Goal: Transaction & Acquisition: Purchase product/service

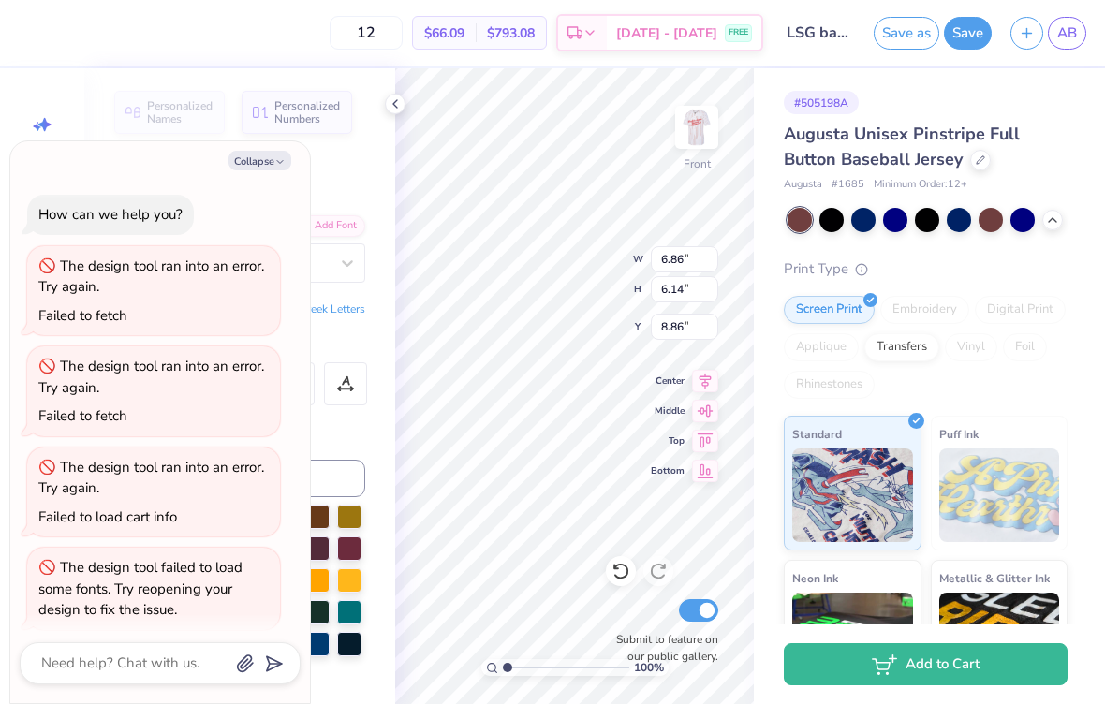
scroll to position [11, 0]
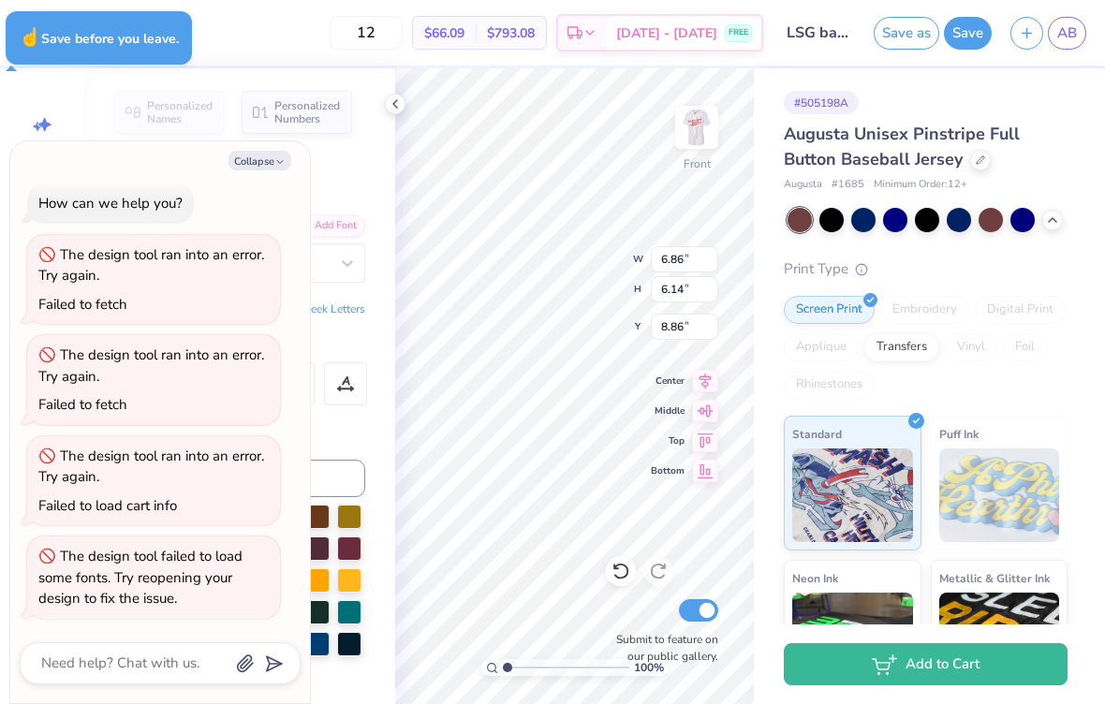
type textarea "x"
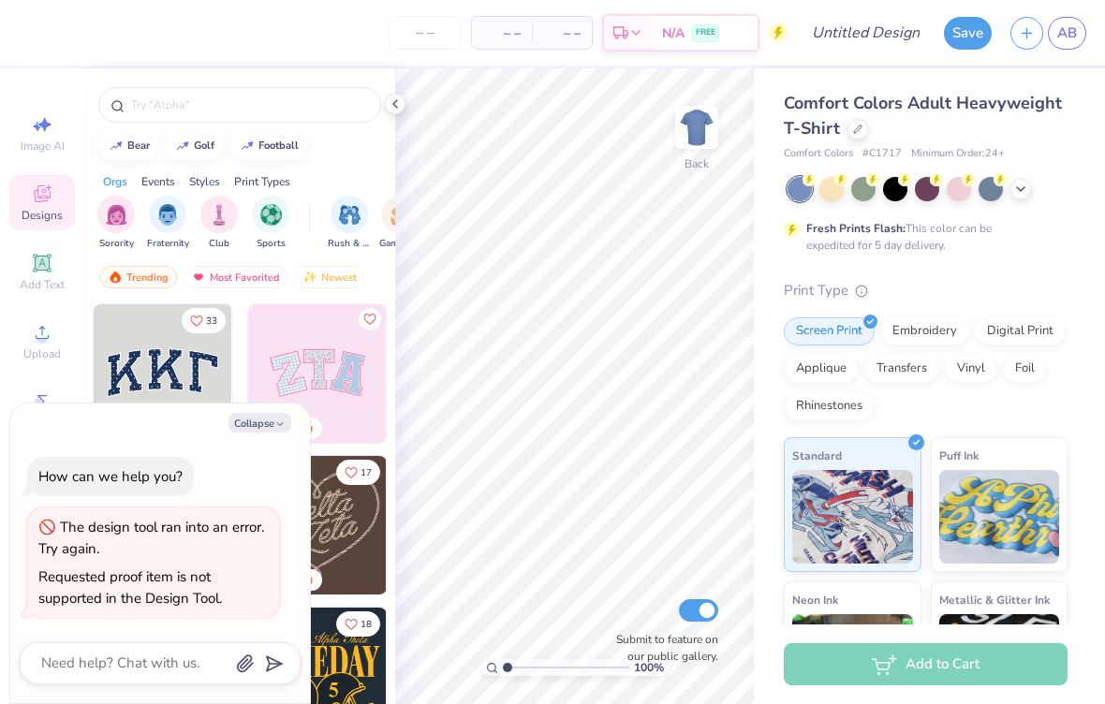
click at [319, 355] on img at bounding box center [317, 373] width 139 height 139
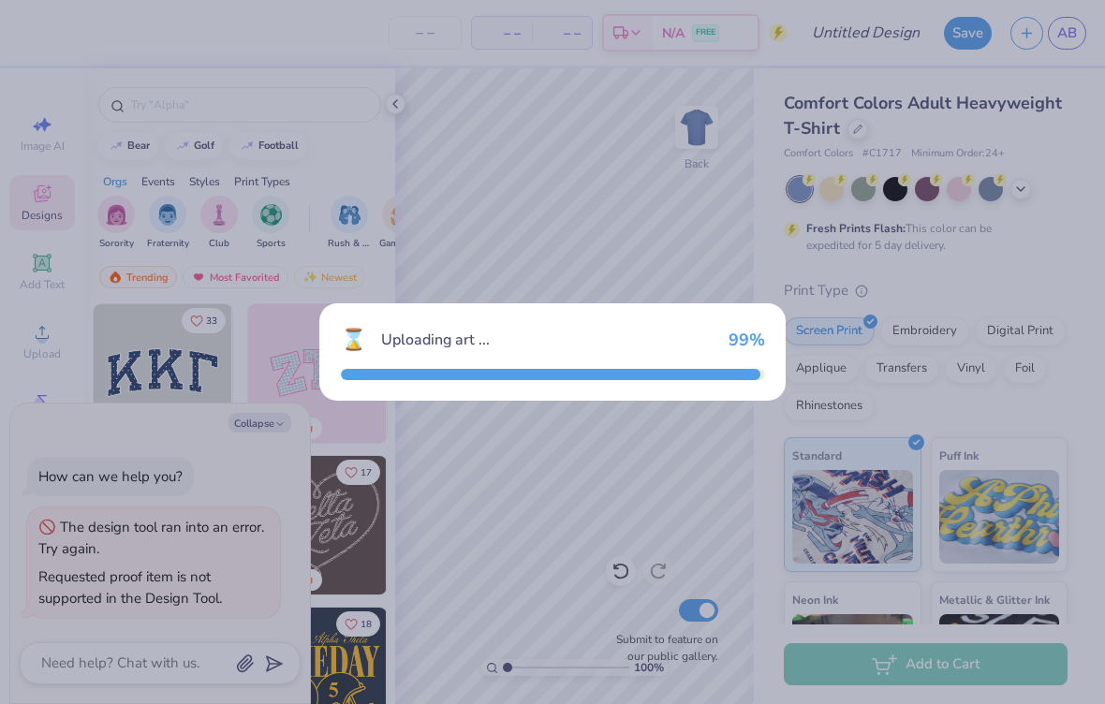
type textarea "x"
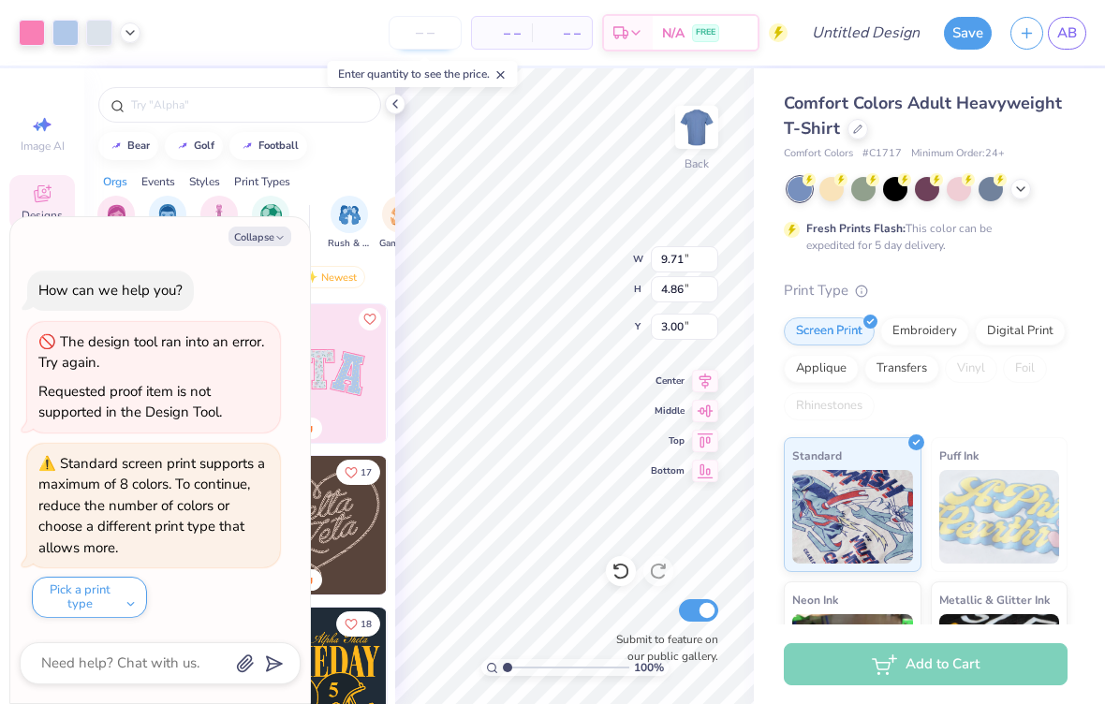
click at [417, 36] on input "number" at bounding box center [425, 33] width 73 height 34
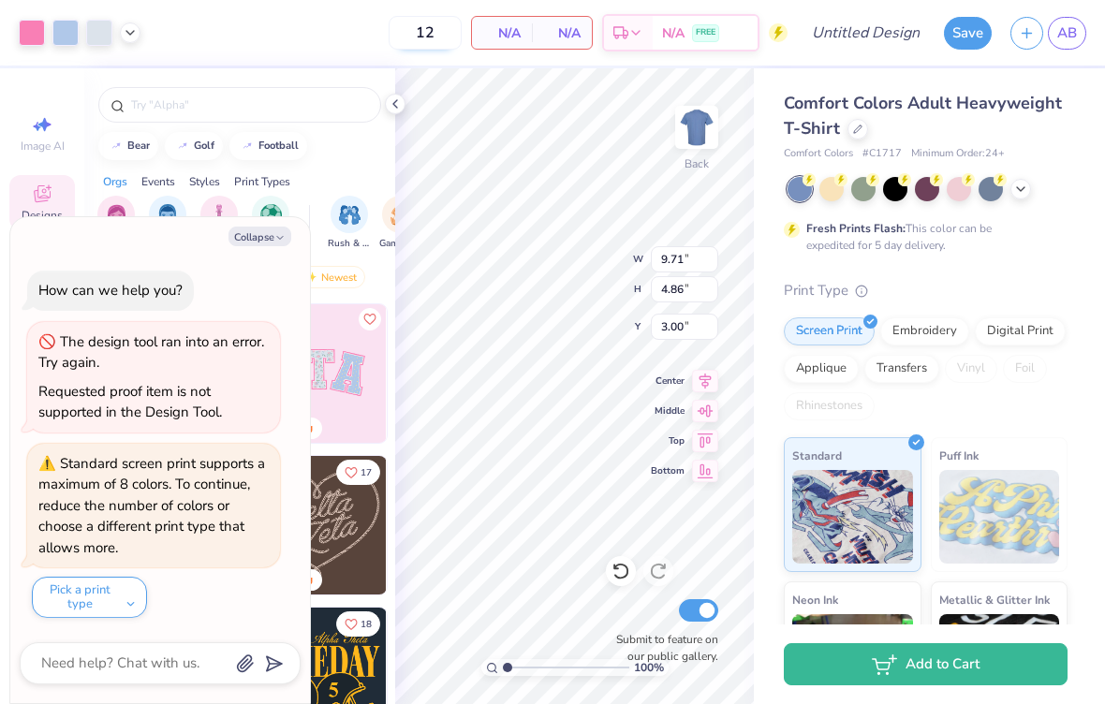
click at [425, 34] on input "12" at bounding box center [425, 33] width 73 height 34
type input "24"
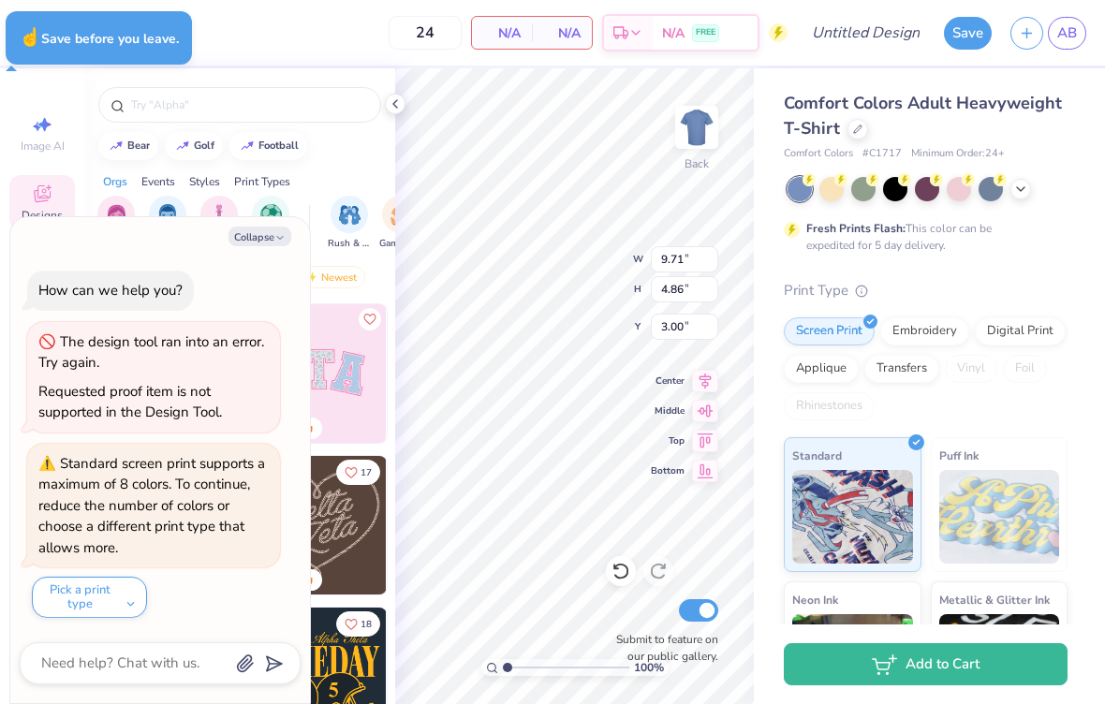
type textarea "x"
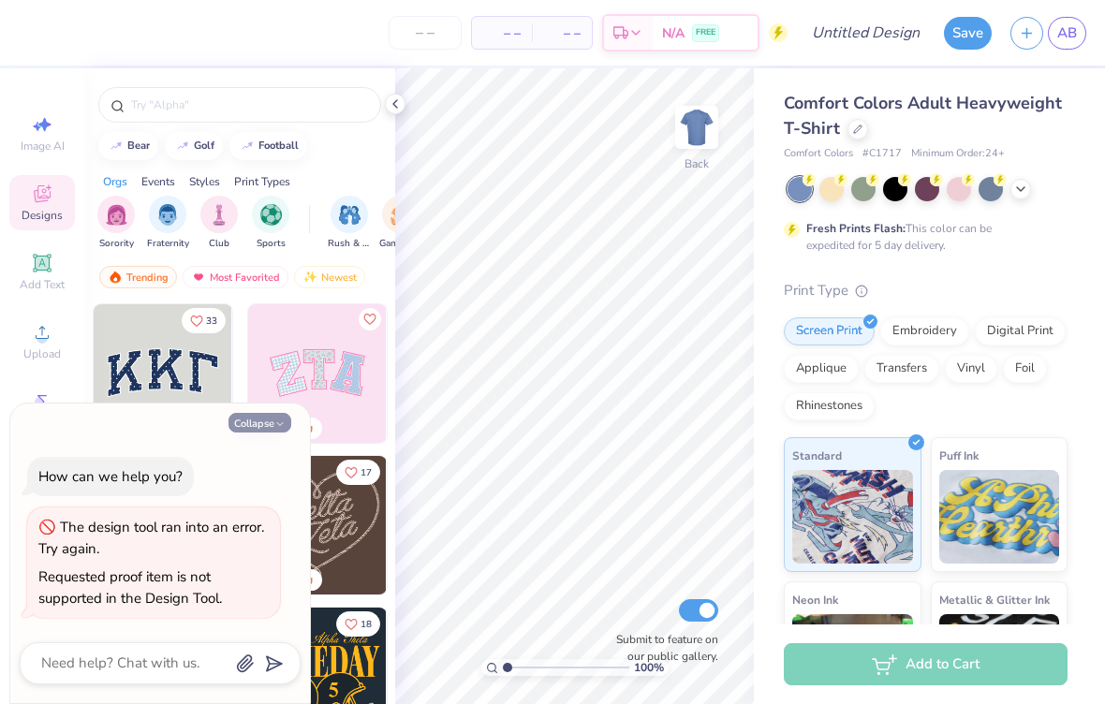
click at [254, 425] on button "Collapse" at bounding box center [259, 423] width 63 height 20
type textarea "x"
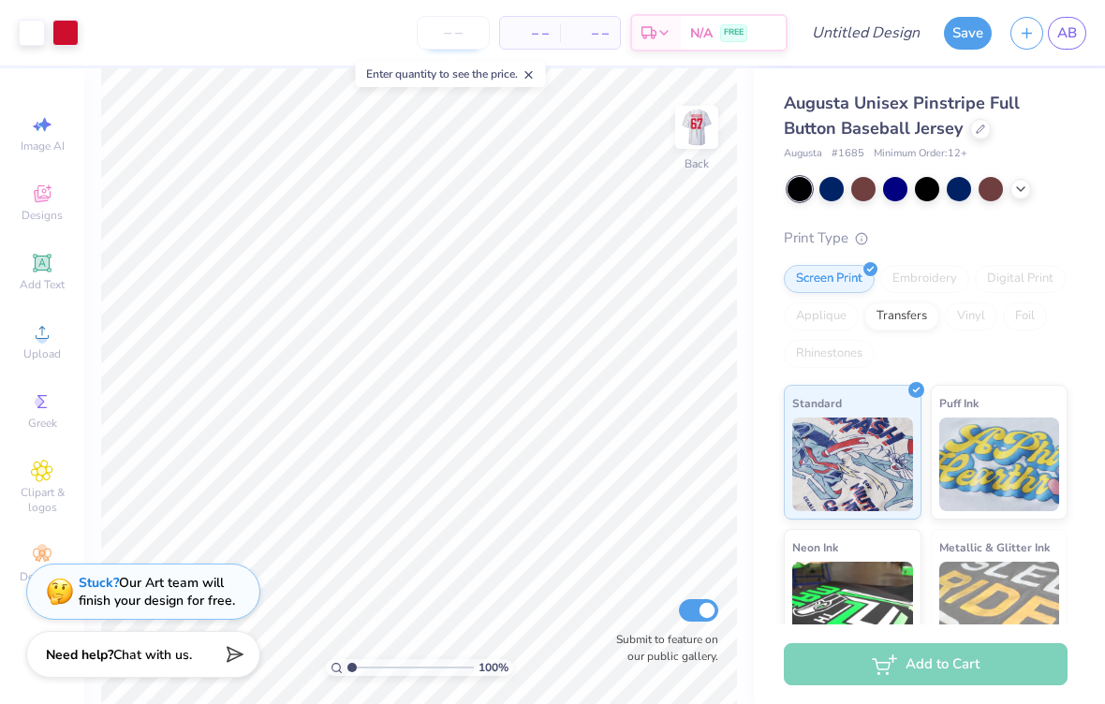
click at [449, 31] on input "number" at bounding box center [453, 33] width 73 height 34
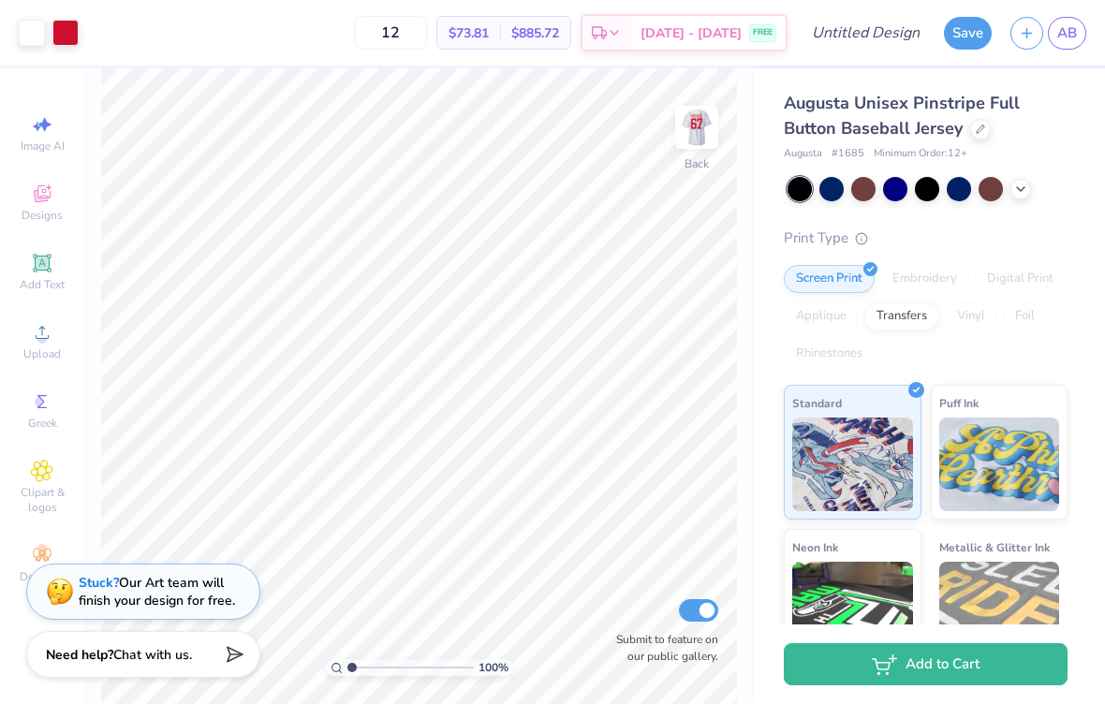
type input "12"
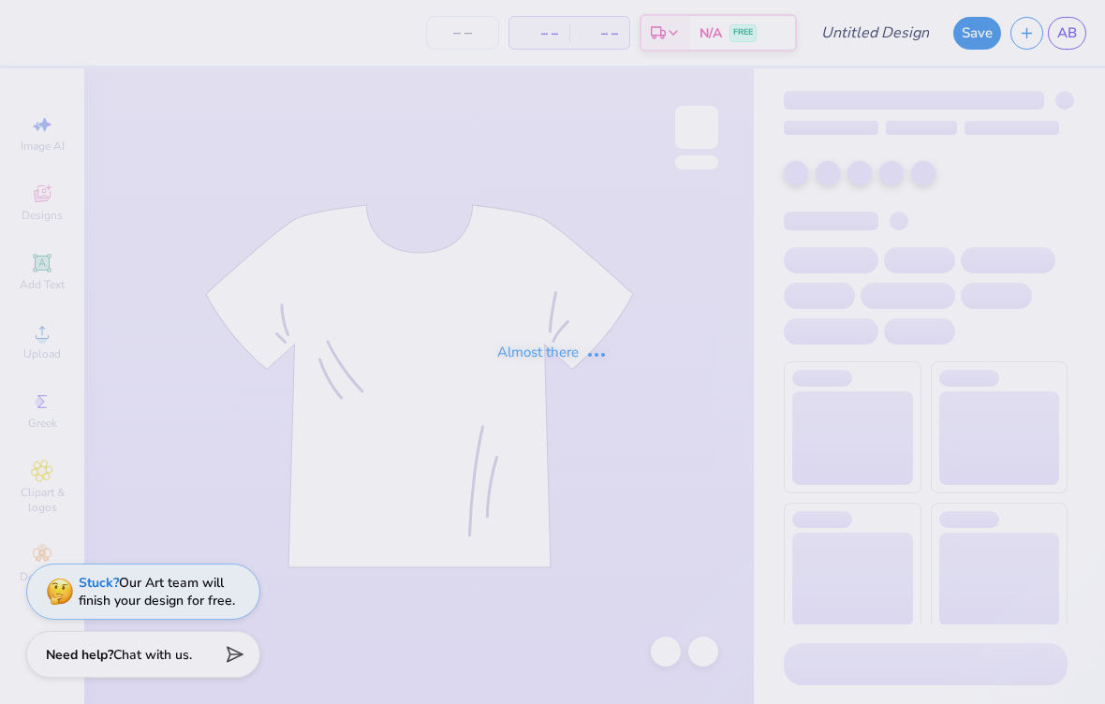
type input "HAT 1"
type input "12"
